Goal: Information Seeking & Learning: Learn about a topic

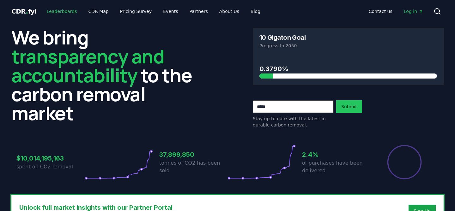
click at [51, 10] on link "Leaderboards" at bounding box center [62, 11] width 40 height 11
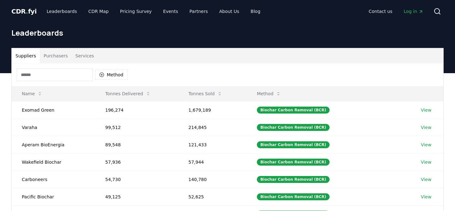
click at [57, 56] on button "Purchasers" at bounding box center [56, 55] width 32 height 15
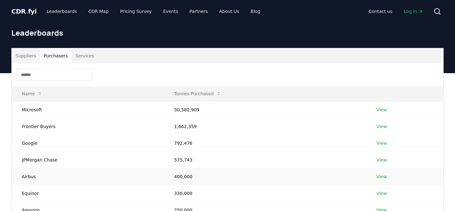
click at [381, 176] on link "View" at bounding box center [381, 177] width 10 height 6
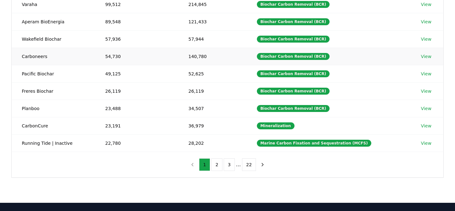
scroll to position [152, 0]
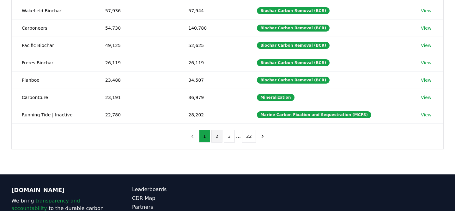
click at [216, 137] on button "2" at bounding box center [216, 136] width 11 height 13
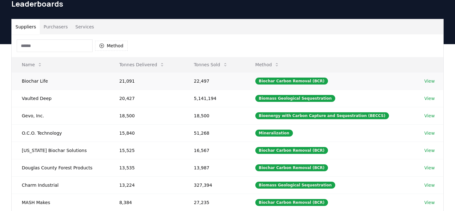
scroll to position [0, 0]
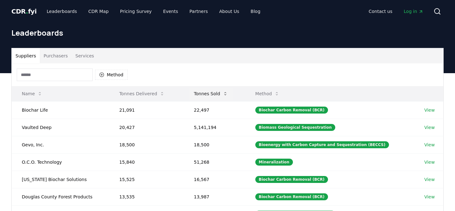
click at [213, 92] on button "Tonnes Sold" at bounding box center [211, 93] width 44 height 13
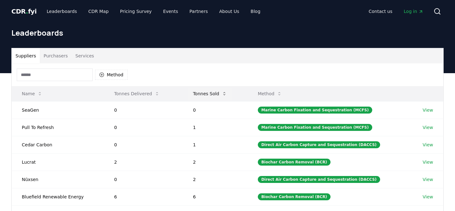
click at [213, 91] on button "Tonnes Sold" at bounding box center [210, 93] width 44 height 13
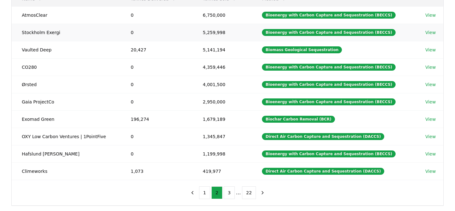
scroll to position [100, 0]
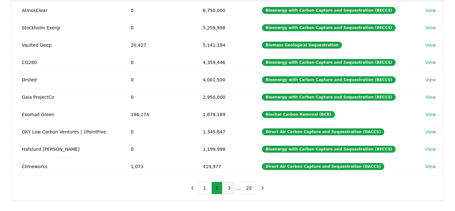
click at [228, 187] on button "3" at bounding box center [228, 188] width 11 height 13
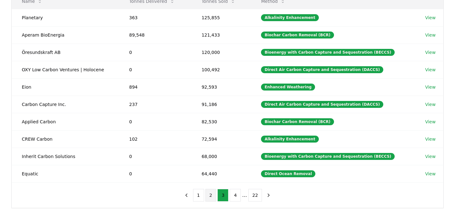
scroll to position [94, 0]
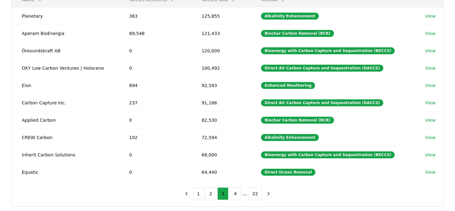
click at [212, 186] on div "1 2 3 4 ... 22" at bounding box center [228, 193] width 106 height 25
click at [211, 193] on button "2" at bounding box center [210, 194] width 11 height 13
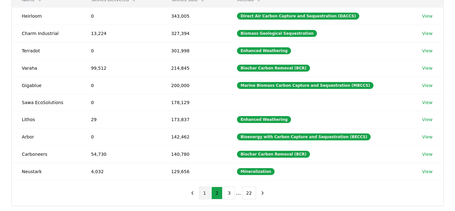
click at [201, 192] on button "1" at bounding box center [204, 193] width 11 height 13
